Goal: Task Accomplishment & Management: Use online tool/utility

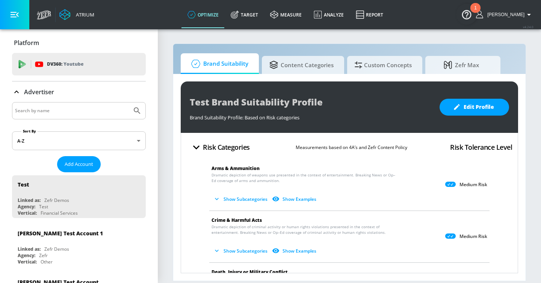
click at [105, 107] on input "Search by name" at bounding box center [72, 111] width 114 height 10
click at [129, 103] on button "Submit Search" at bounding box center [137, 111] width 17 height 17
click at [25, 110] on input "[PERSON_NAME]" at bounding box center [72, 111] width 114 height 10
type input "slimjim"
click at [129, 103] on button "Submit Search" at bounding box center [137, 111] width 17 height 17
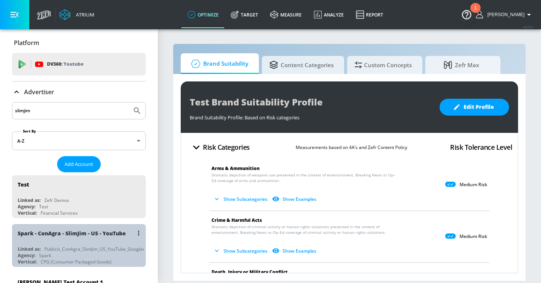
click at [97, 243] on div "Spark - ConAgra - SlimJim - US - YouTube Linked as: Publicis_ConAgra_SlimJim_US…" at bounding box center [79, 245] width 134 height 43
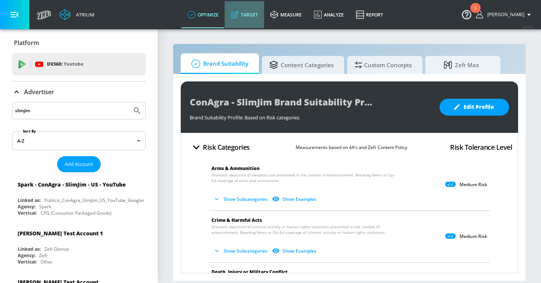
click at [254, 17] on link "Target" at bounding box center [244, 14] width 39 height 27
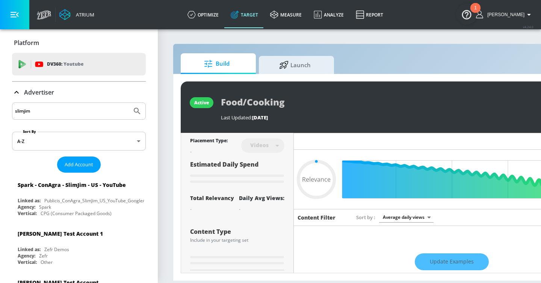
type input "0.05"
click at [312, 69] on span "Launch" at bounding box center [294, 64] width 57 height 18
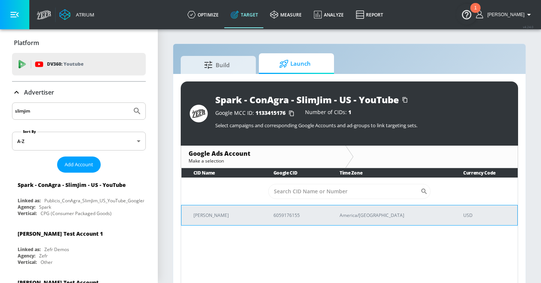
click at [247, 217] on td "[PERSON_NAME]" at bounding box center [221, 215] width 80 height 20
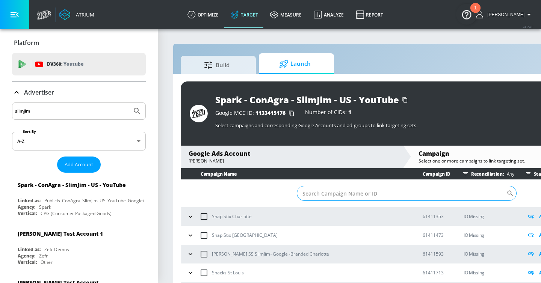
click at [309, 191] on input "Sort By" at bounding box center [402, 193] width 210 height 15
paste input "22963214809"
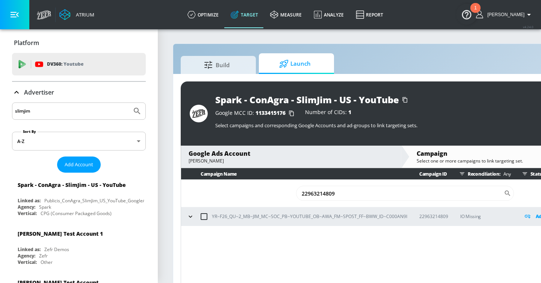
type input "22963214809"
click at [191, 218] on icon "button" at bounding box center [191, 217] width 8 height 8
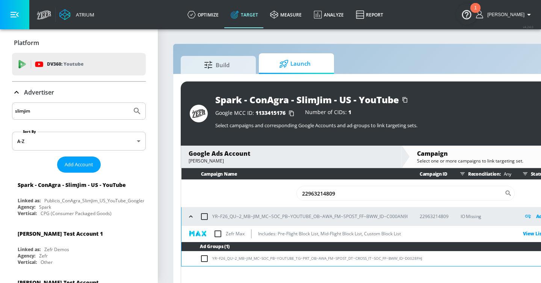
click at [217, 233] on input "checkbox" at bounding box center [218, 234] width 16 height 16
checkbox input "true"
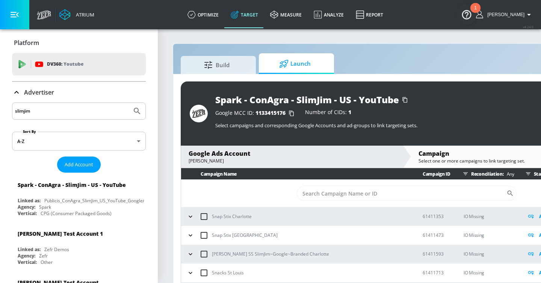
click at [41, 113] on input "slimjim" at bounding box center [72, 111] width 114 height 10
type input "n"
type input "mattel"
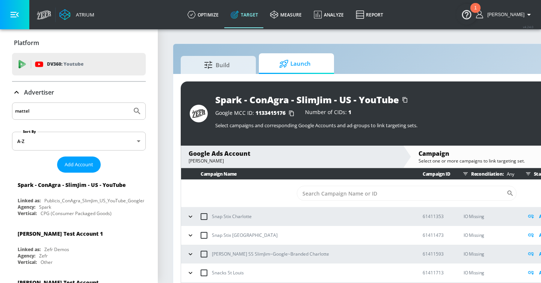
click at [129, 103] on button "Submit Search" at bounding box center [137, 111] width 17 height 17
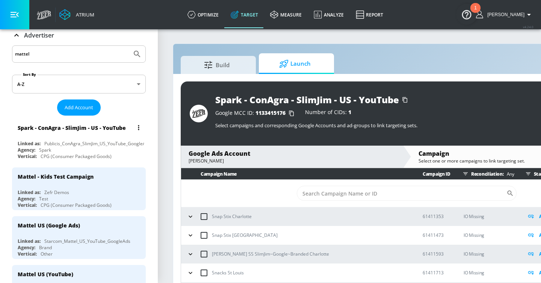
scroll to position [67, 0]
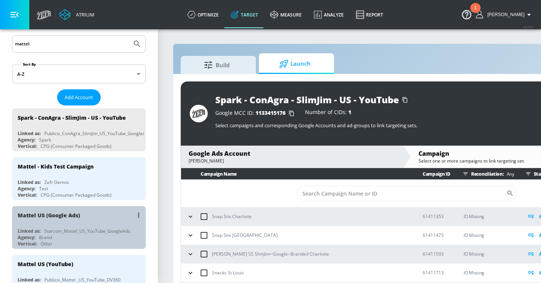
click at [100, 212] on div "Mattel US (Google Ads)" at bounding box center [81, 215] width 126 height 18
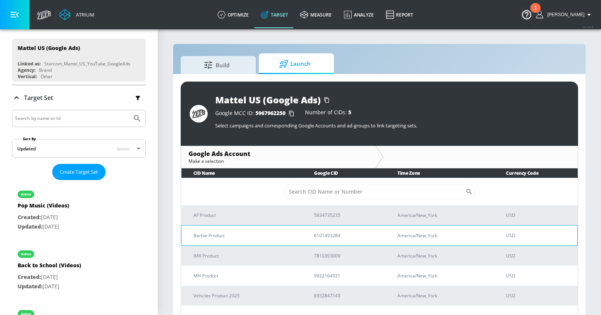
scroll to position [10, 0]
